Goal: Information Seeking & Learning: Learn about a topic

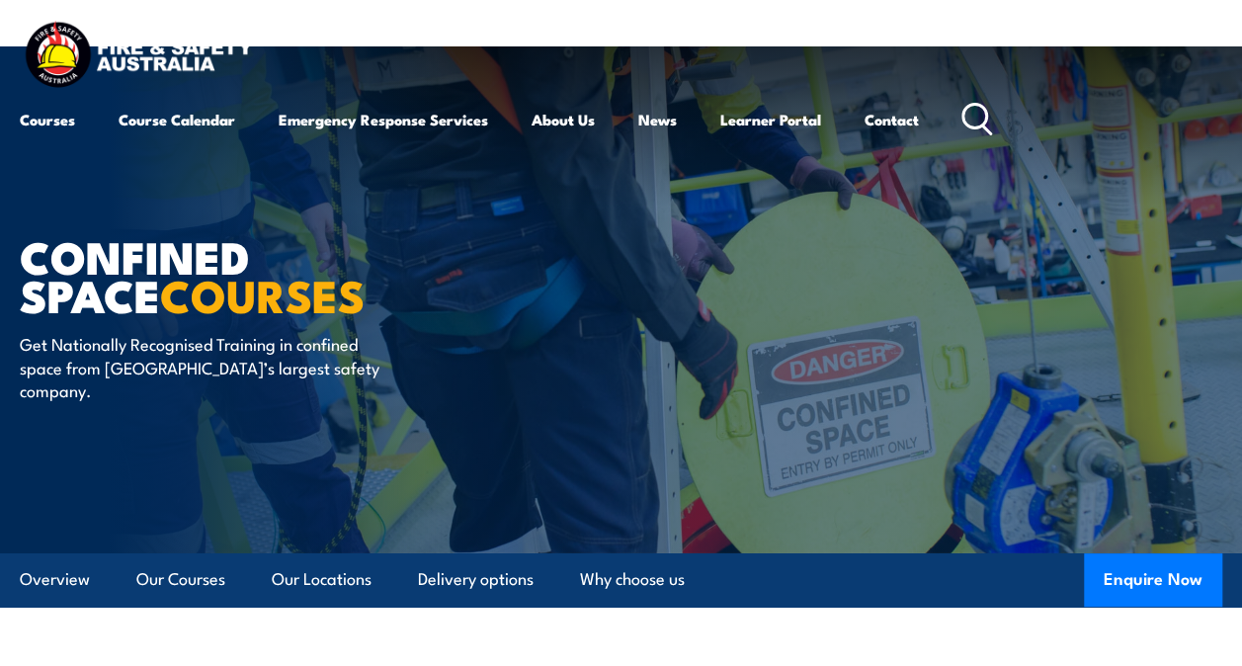
click at [972, 118] on icon at bounding box center [977, 119] width 32 height 33
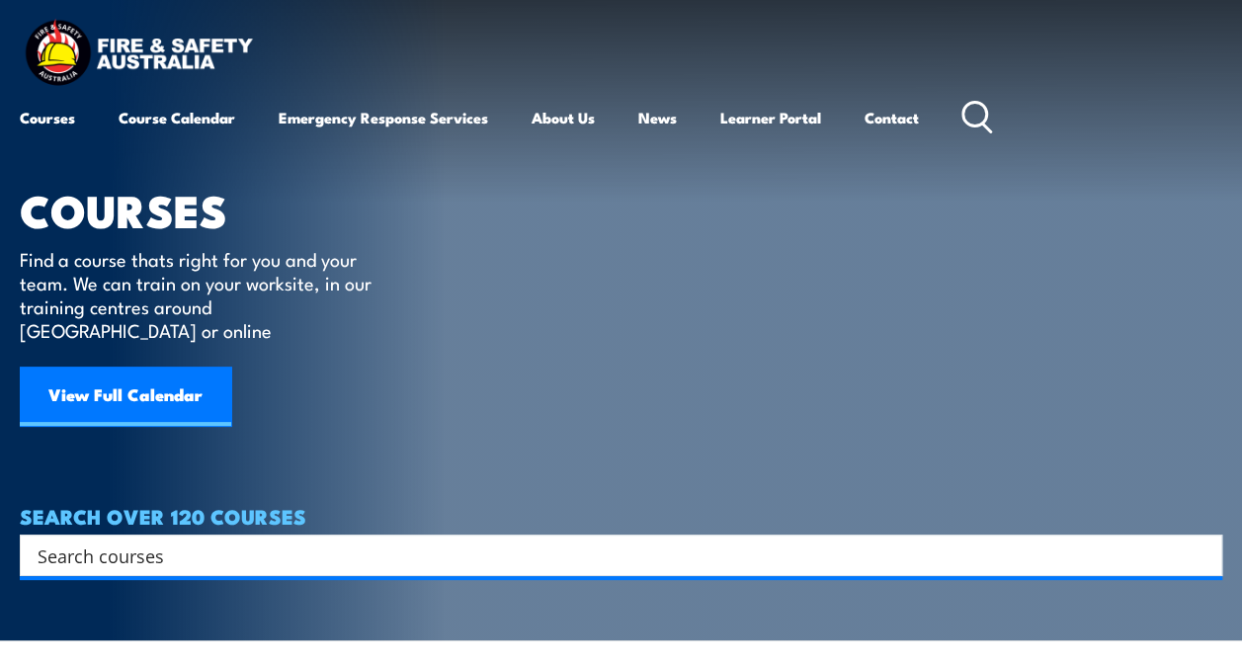
click at [684, 540] on input "Search input" at bounding box center [608, 555] width 1141 height 30
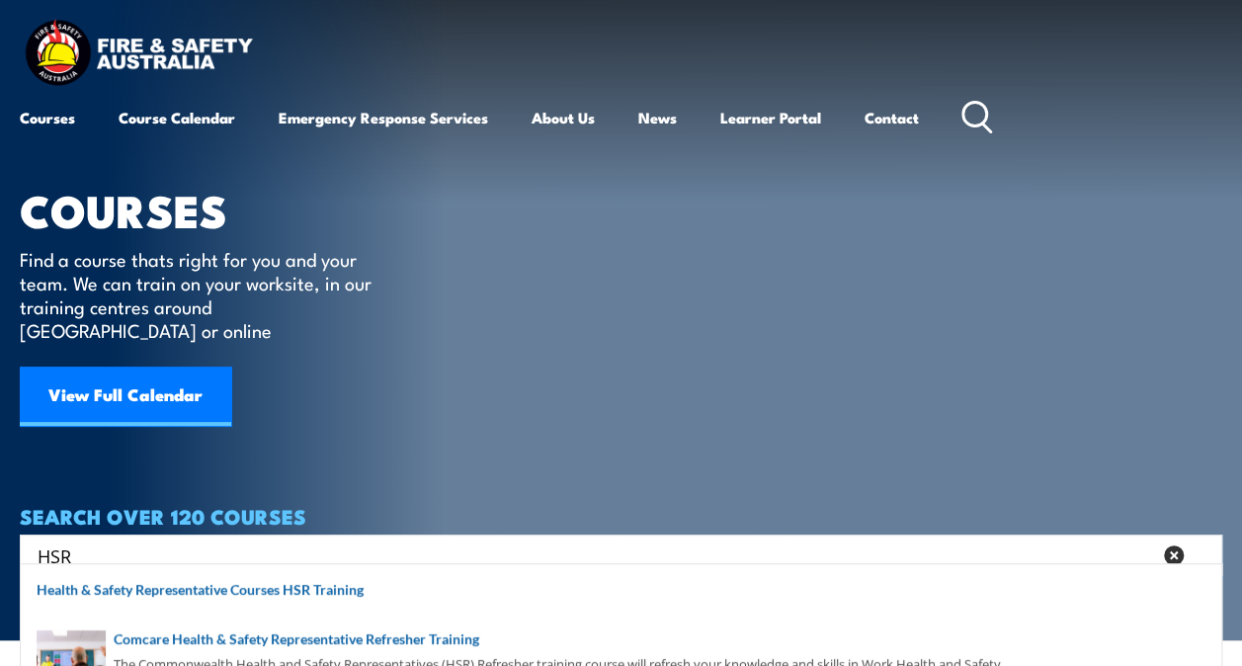
type input "HSR"
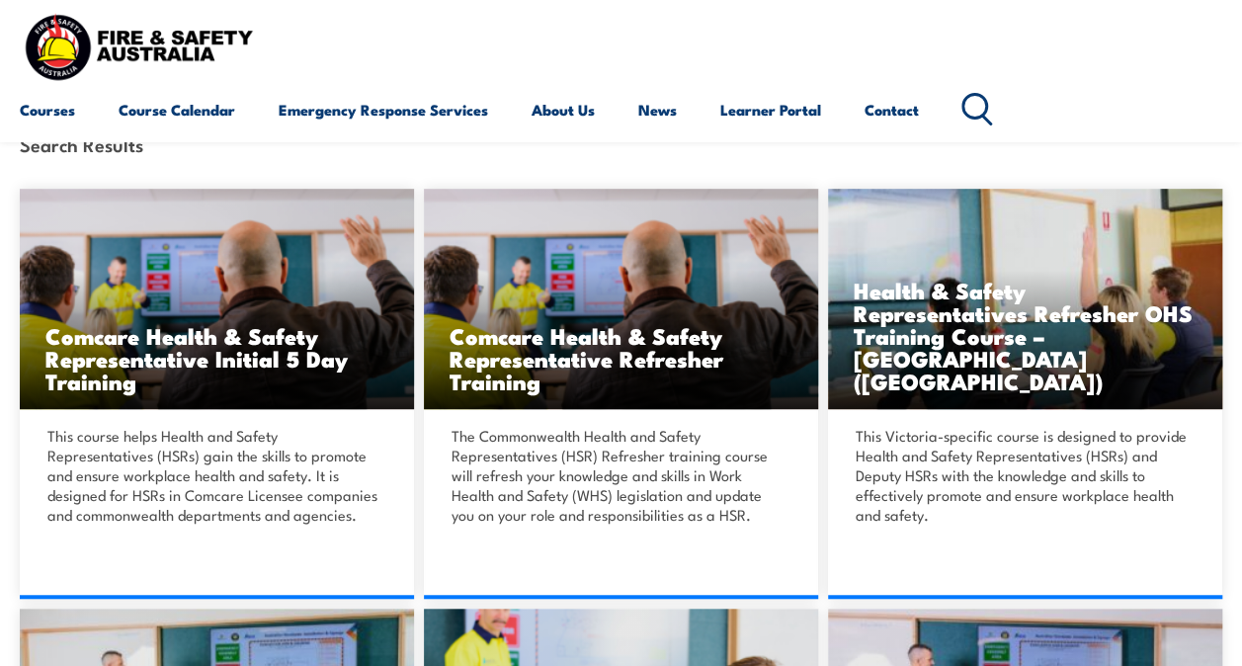
scroll to position [435, 0]
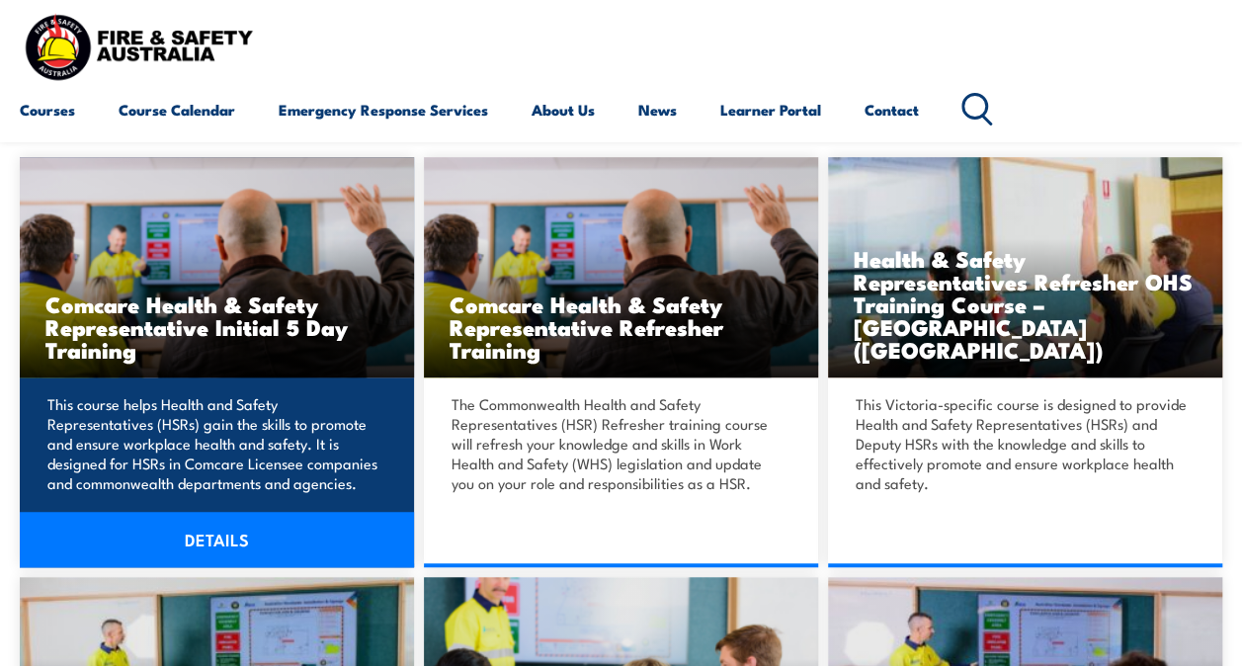
click at [279, 322] on h3 "Comcare Health & Safety Representative Initial 5 Day Training" at bounding box center [216, 326] width 343 height 68
